Goal: Find specific page/section: Find specific page/section

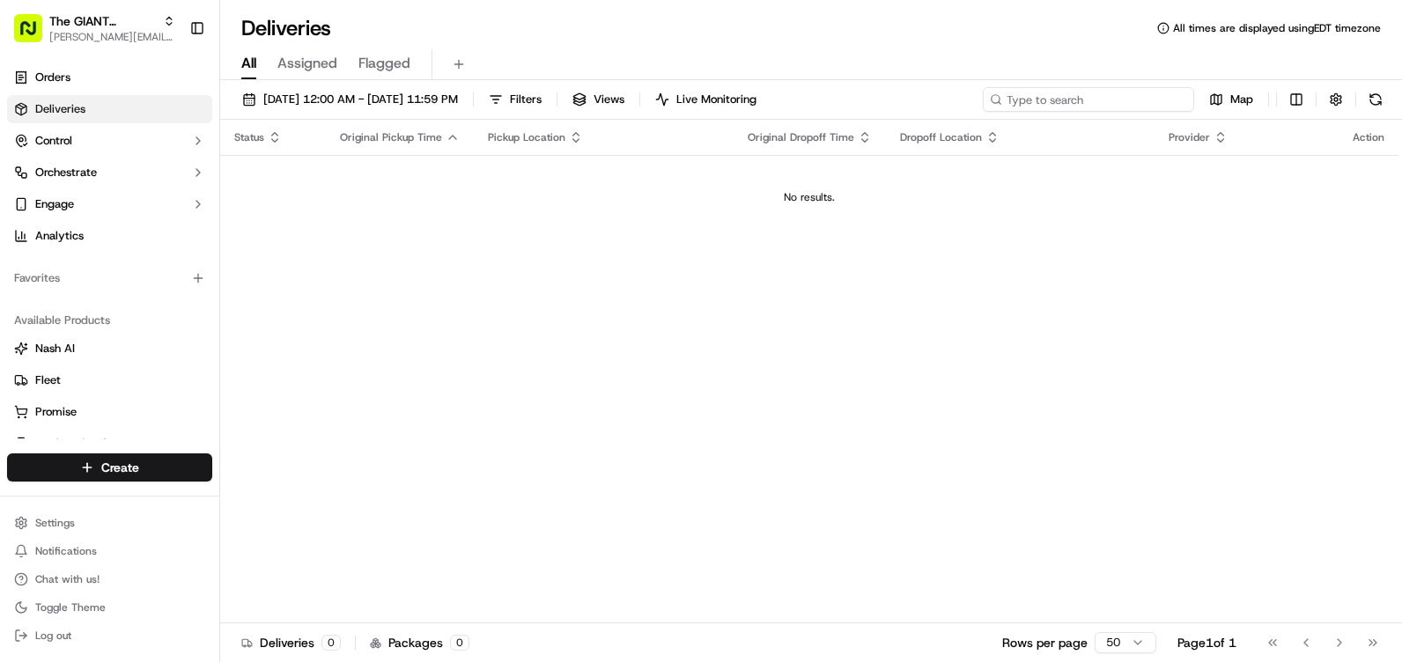
click at [1082, 97] on input at bounding box center [1088, 99] width 211 height 25
type input "selinsgrove"
click at [96, 72] on link "Orders" at bounding box center [109, 77] width 205 height 28
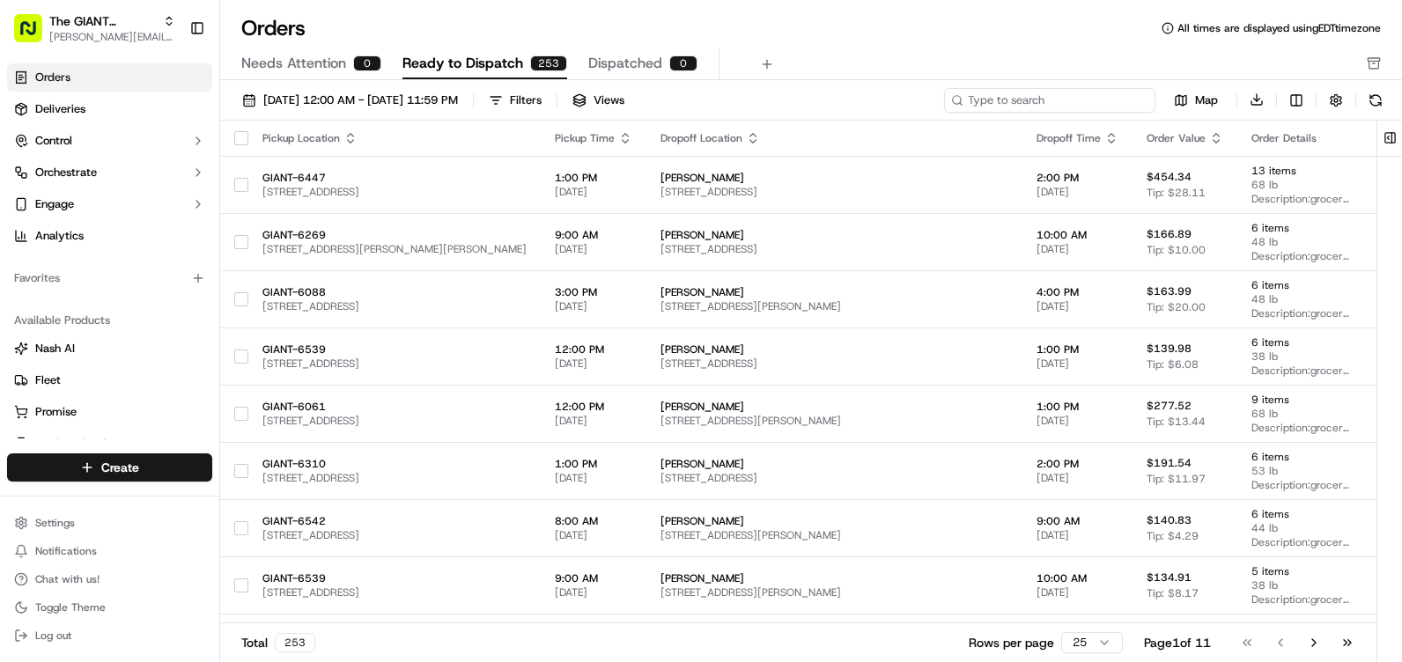
click at [1031, 102] on input at bounding box center [1049, 100] width 211 height 25
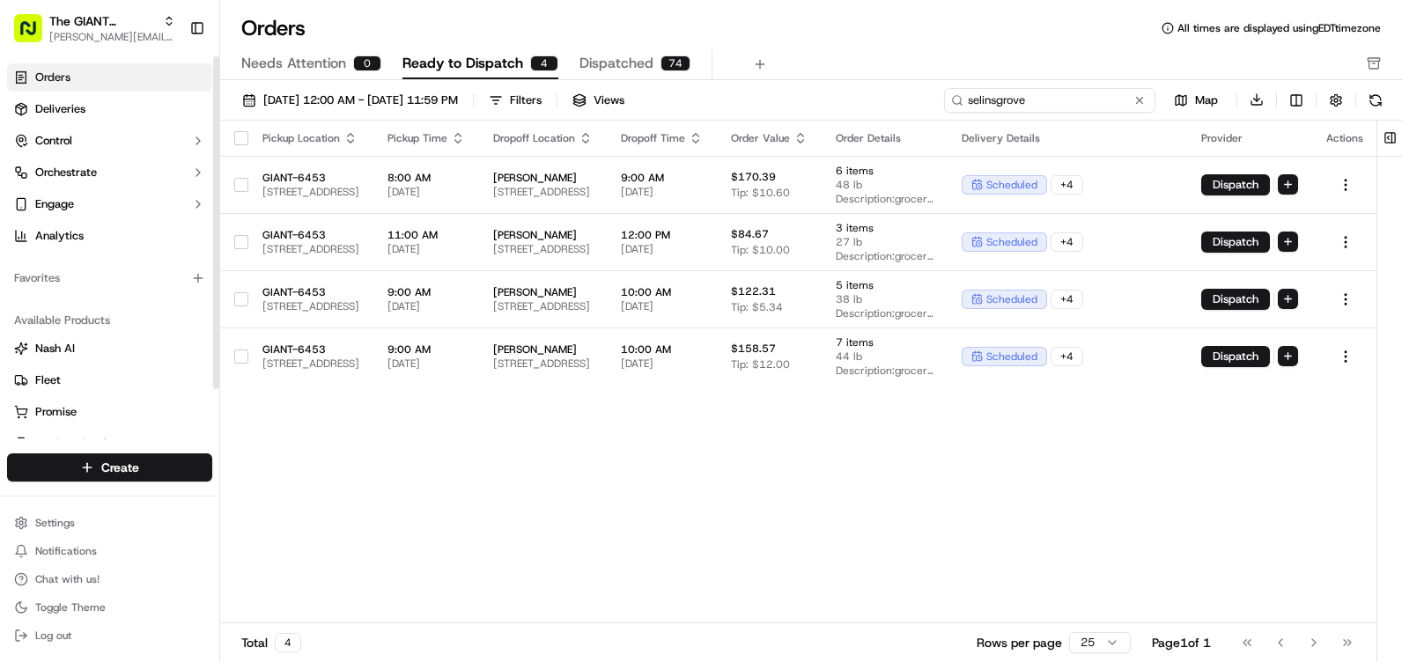
type input "selinsgrove"
